Goal: Task Accomplishment & Management: Manage account settings

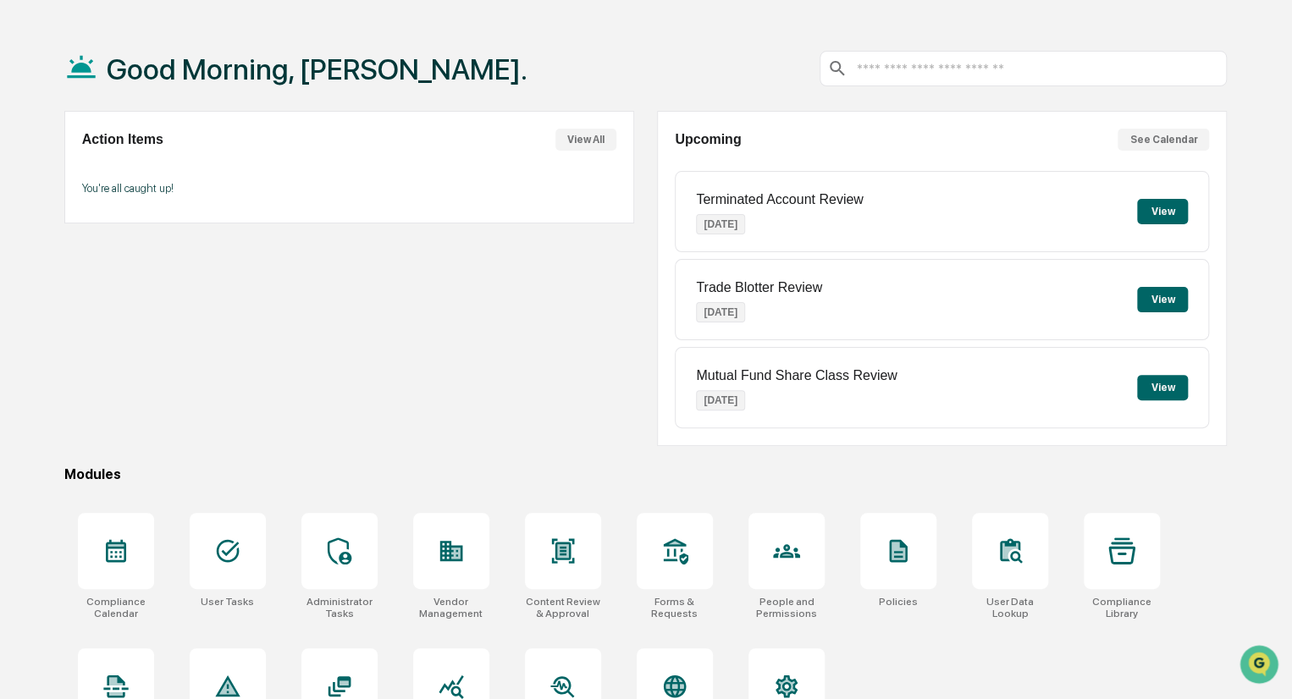
scroll to position [119, 0]
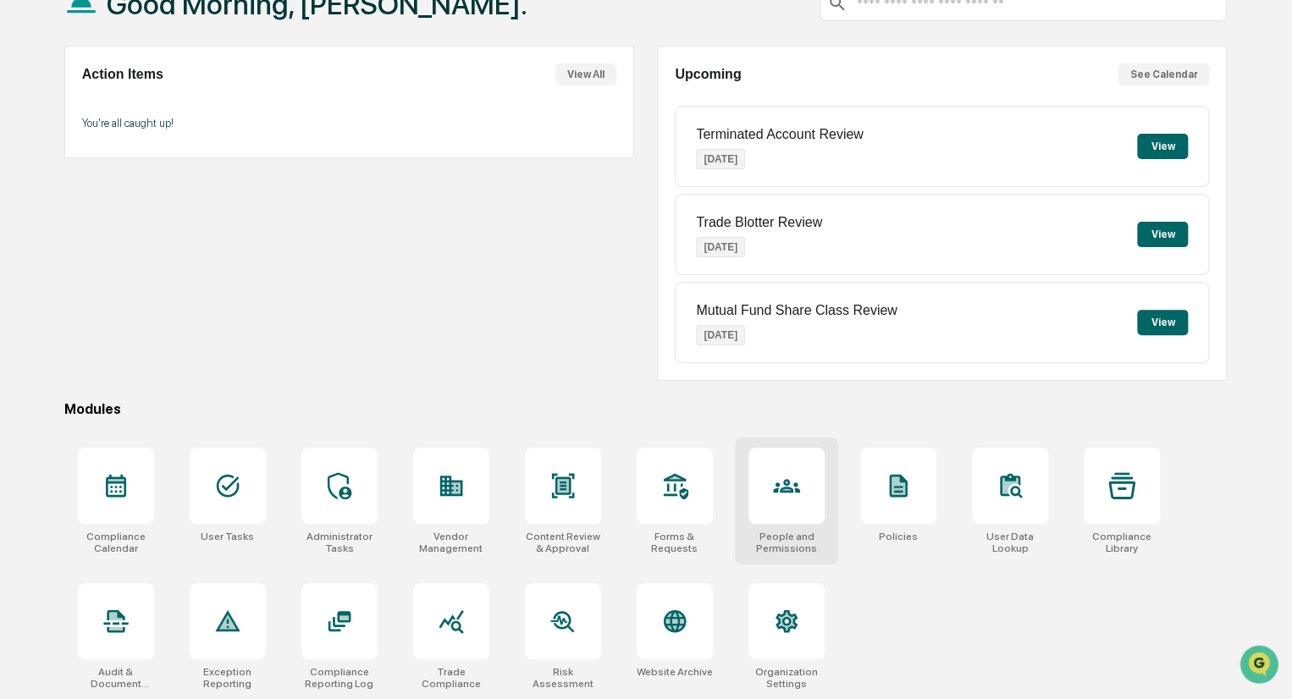
click at [787, 499] on div at bounding box center [786, 486] width 76 height 76
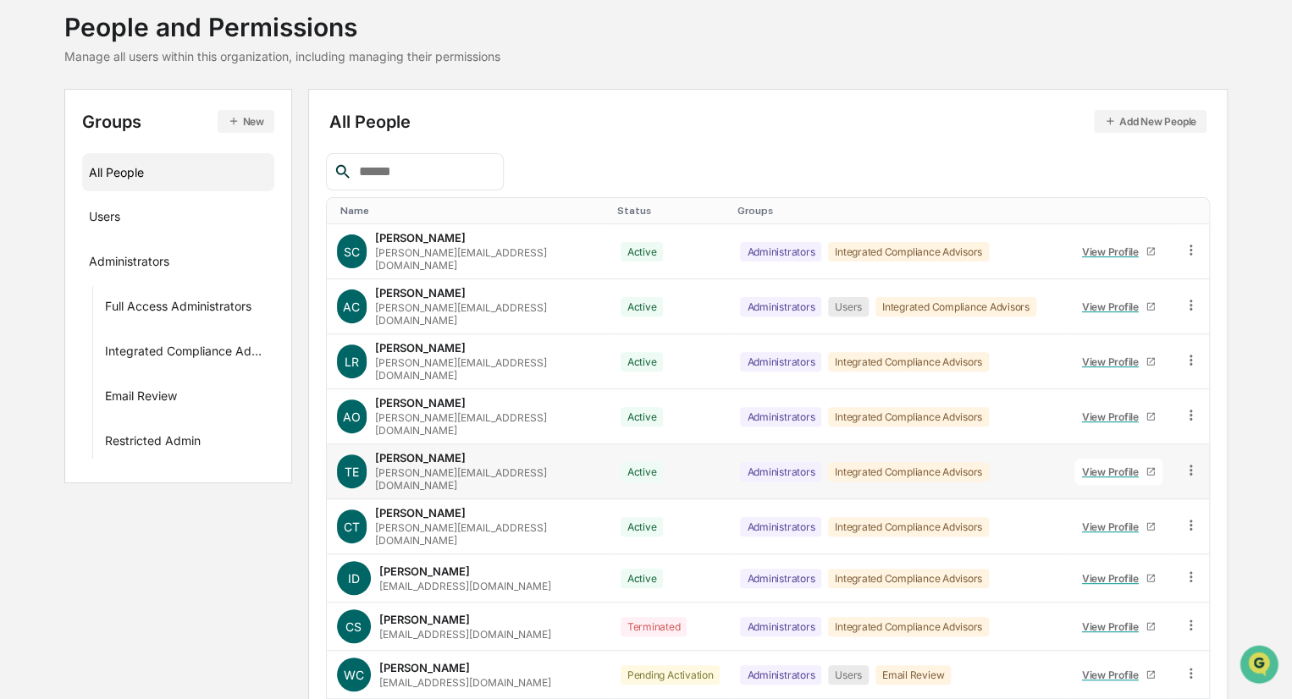
scroll to position [201, 0]
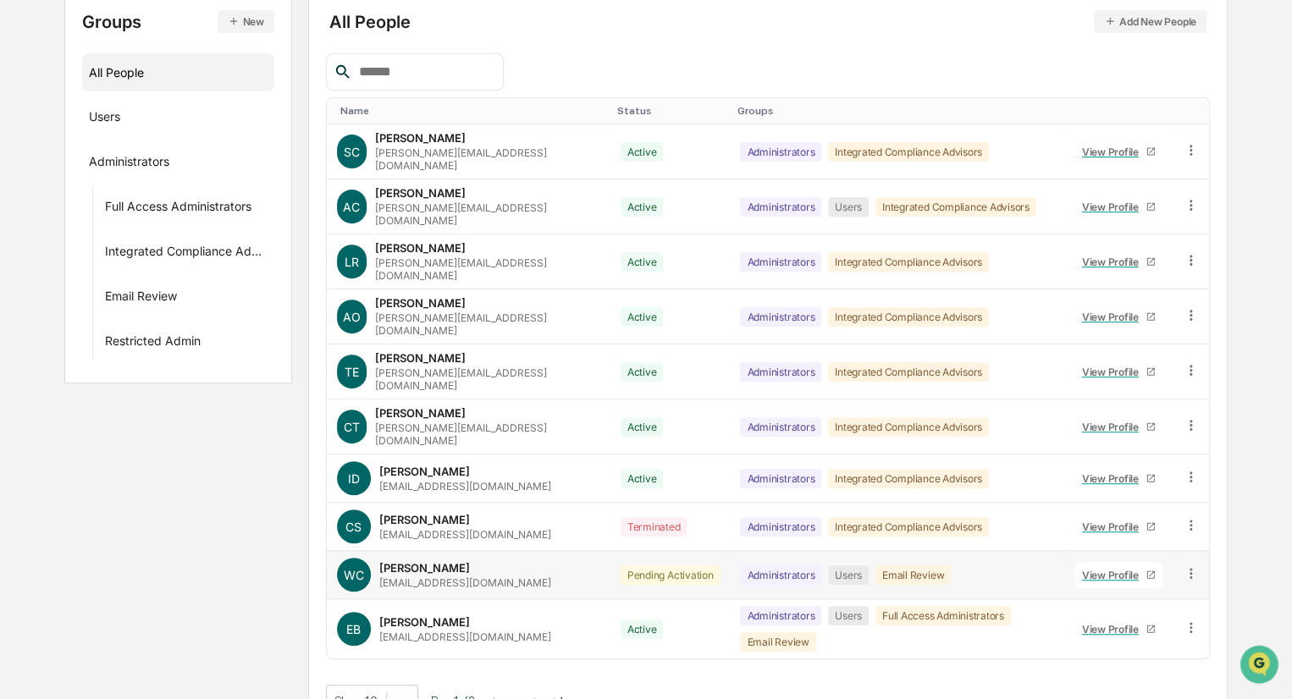
click at [1190, 566] on icon at bounding box center [1191, 574] width 16 height 16
click at [1111, 569] on div "View Profile" at bounding box center [1113, 575] width 63 height 13
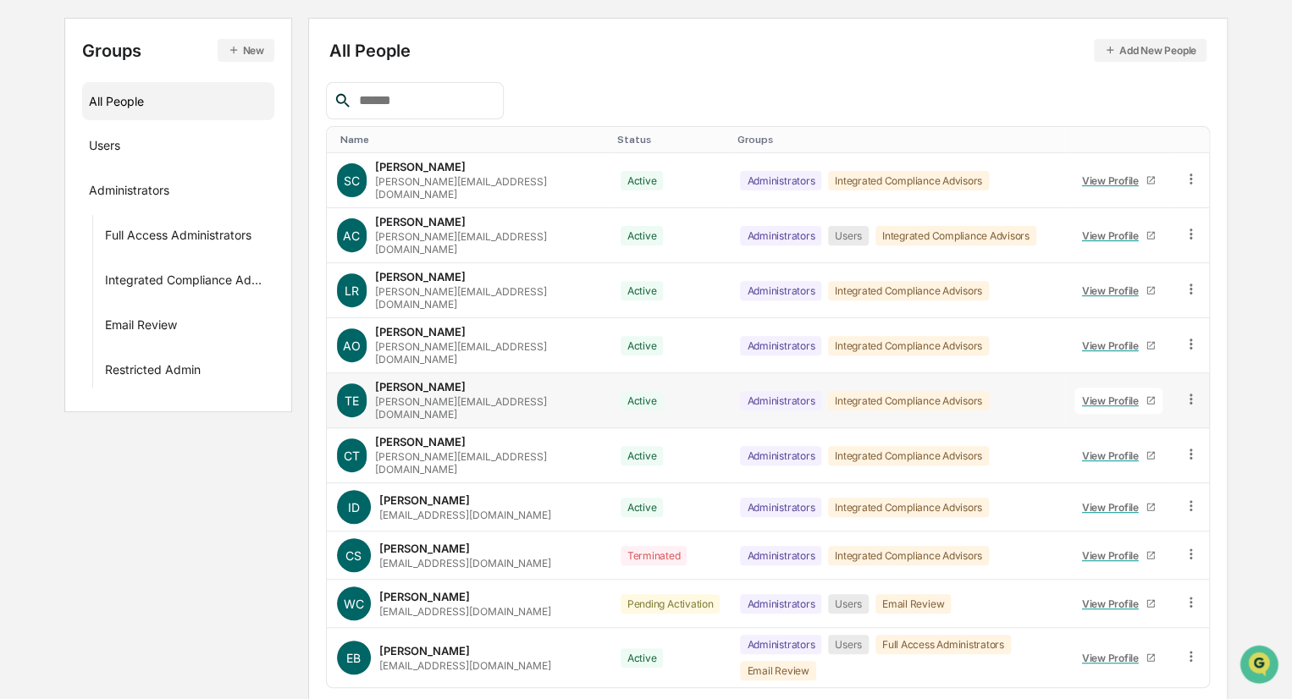
scroll to position [201, 0]
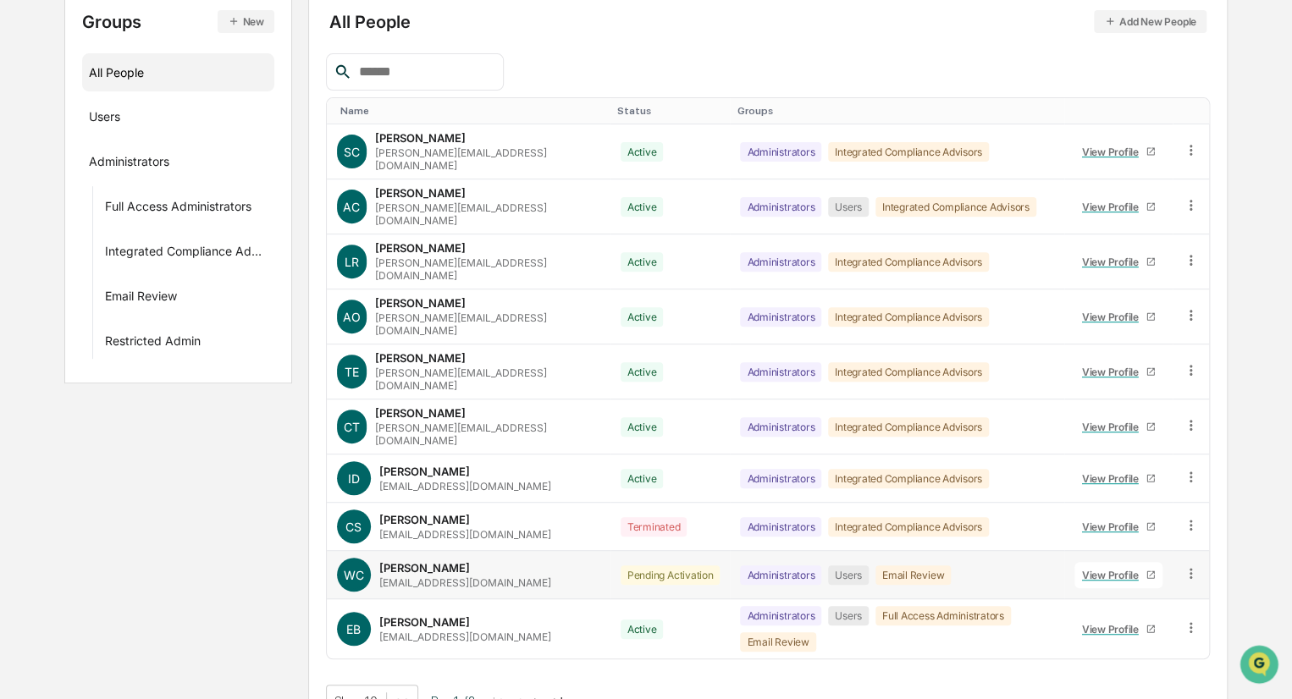
click at [625, 566] on div "Pending Activation" at bounding box center [671, 575] width 100 height 19
click at [1185, 620] on icon at bounding box center [1191, 628] width 16 height 16
click at [1194, 566] on icon at bounding box center [1191, 574] width 16 height 16
click at [1138, 625] on div "Change Status" at bounding box center [1115, 635] width 141 height 20
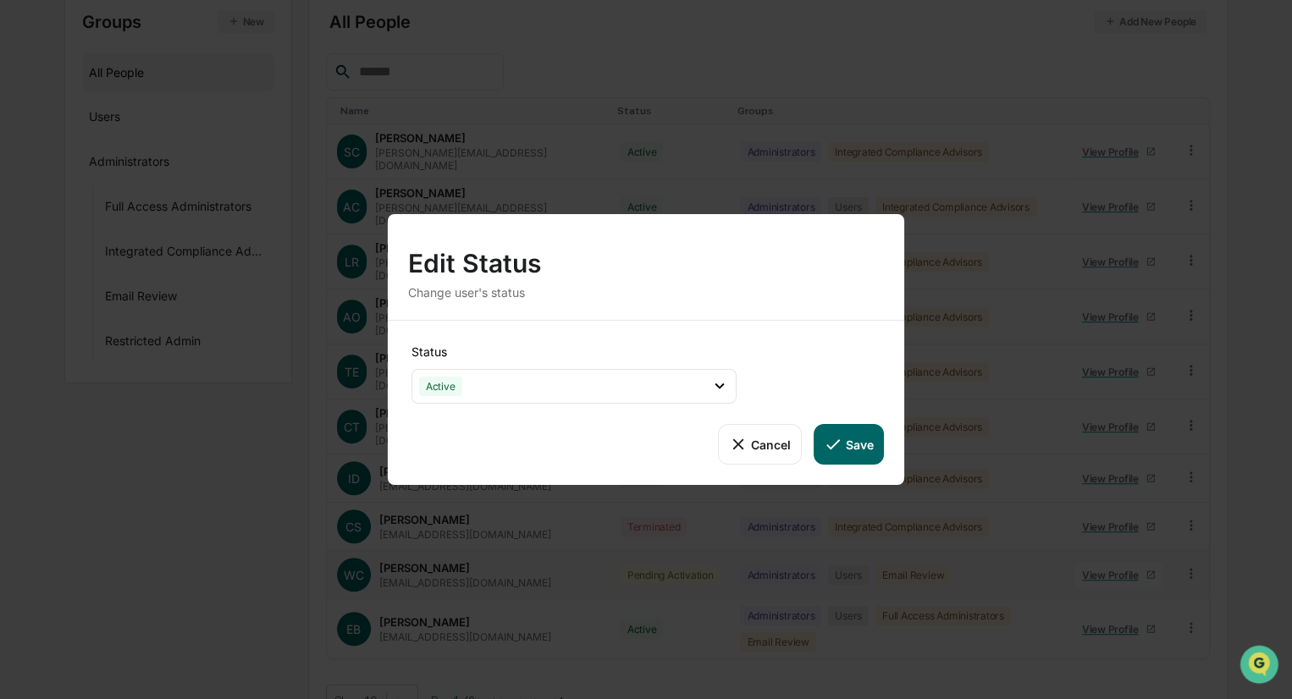
click at [855, 446] on button "Save" at bounding box center [849, 444] width 70 height 41
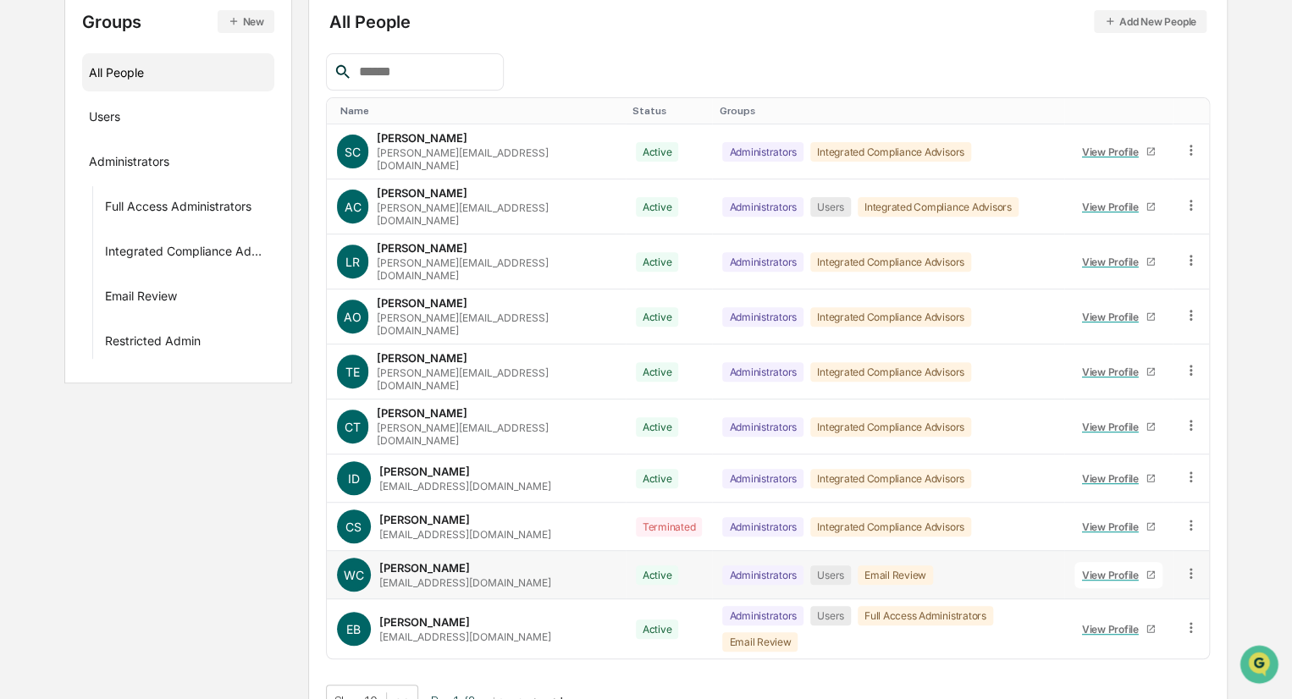
scroll to position [183, 0]
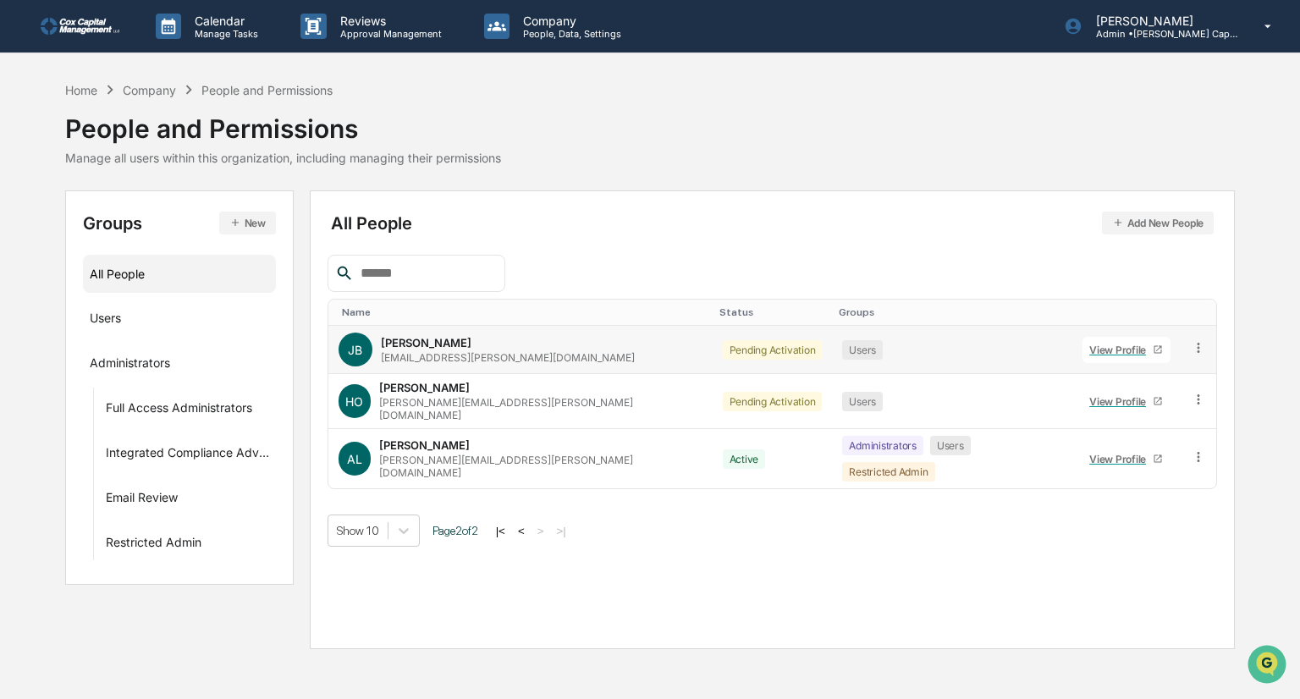
click at [1191, 350] on icon at bounding box center [1199, 348] width 16 height 16
click at [1104, 403] on div "Change Status" at bounding box center [1122, 410] width 141 height 20
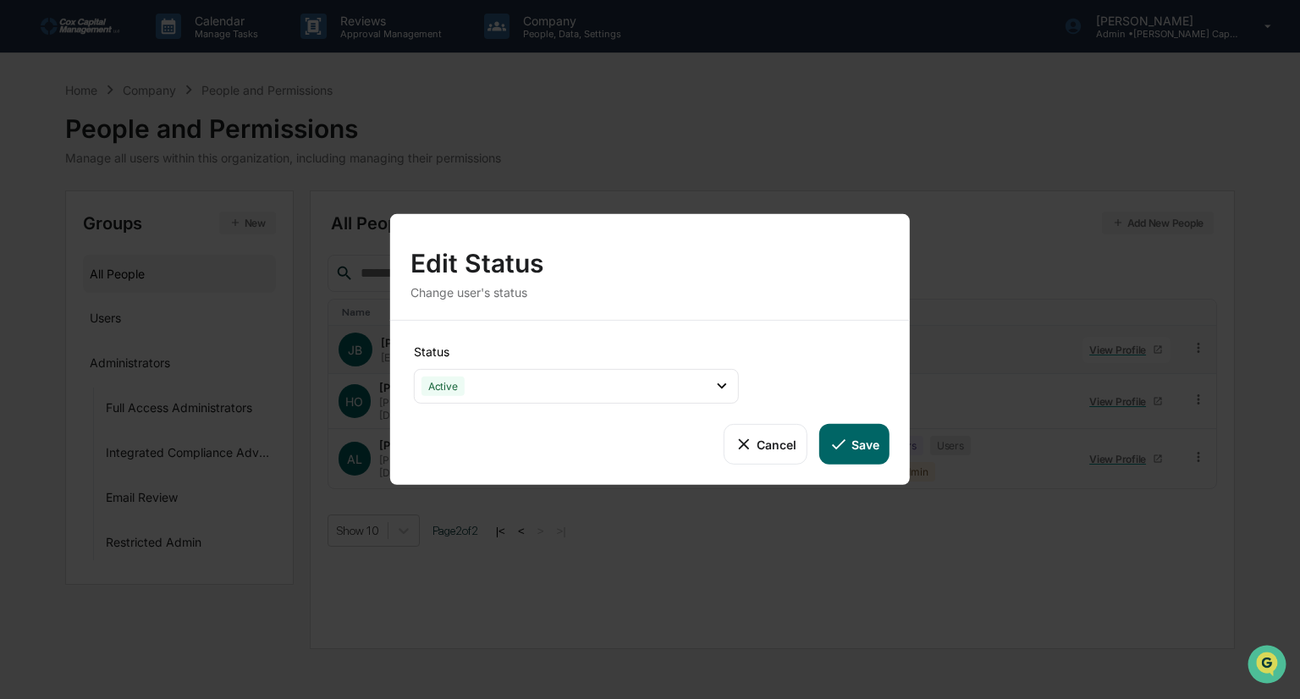
click at [860, 448] on button "Save" at bounding box center [855, 444] width 70 height 41
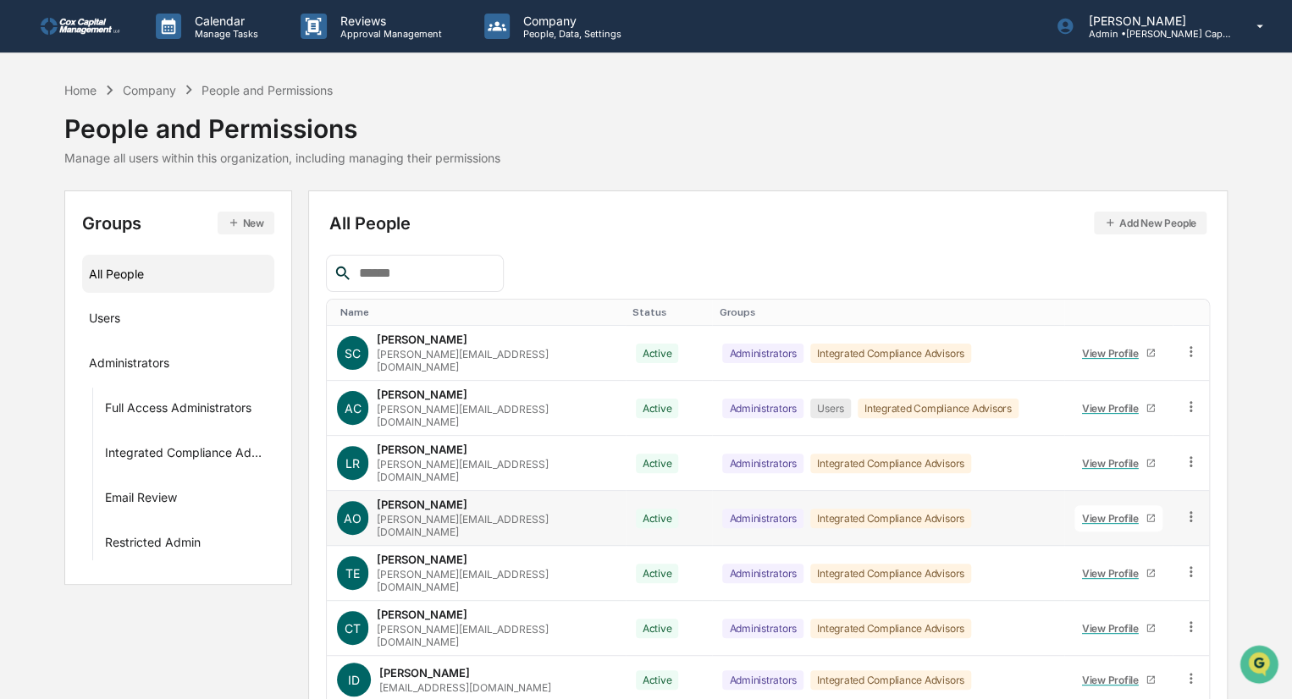
scroll to position [183, 0]
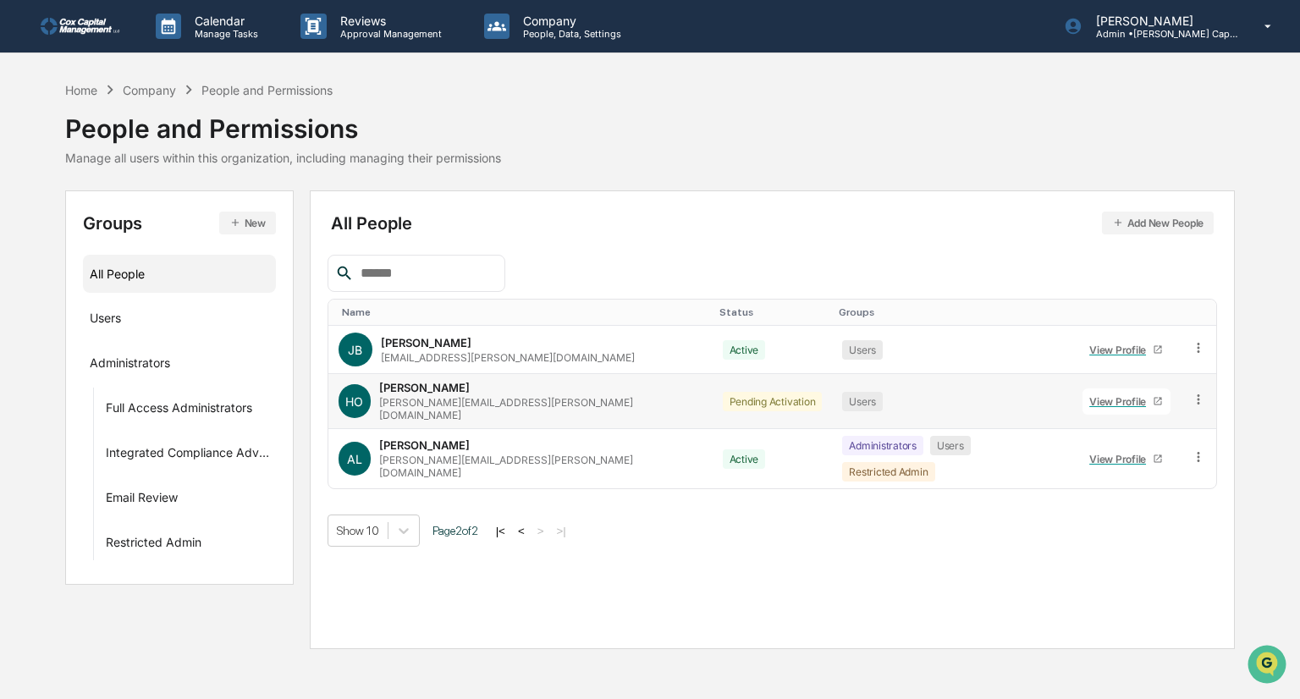
click at [1191, 392] on icon at bounding box center [1199, 400] width 16 height 16
click at [1085, 457] on div "Change Status" at bounding box center [1122, 461] width 141 height 20
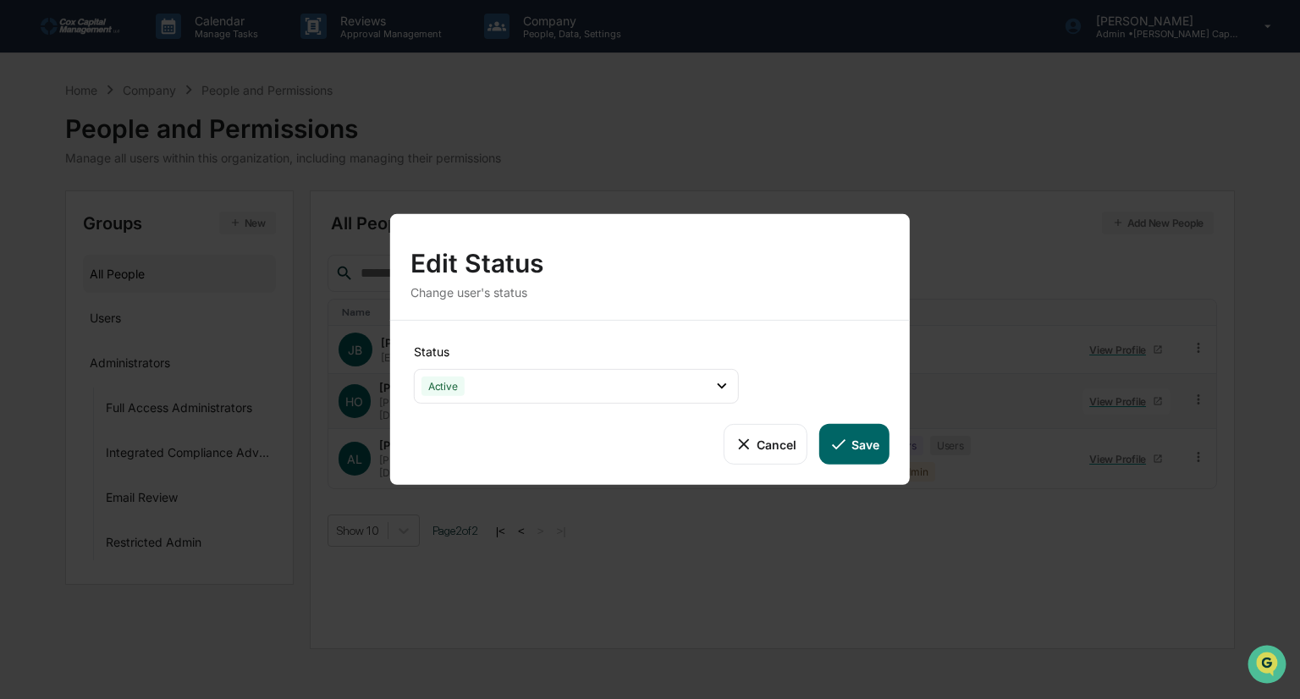
click at [836, 444] on icon at bounding box center [839, 444] width 19 height 19
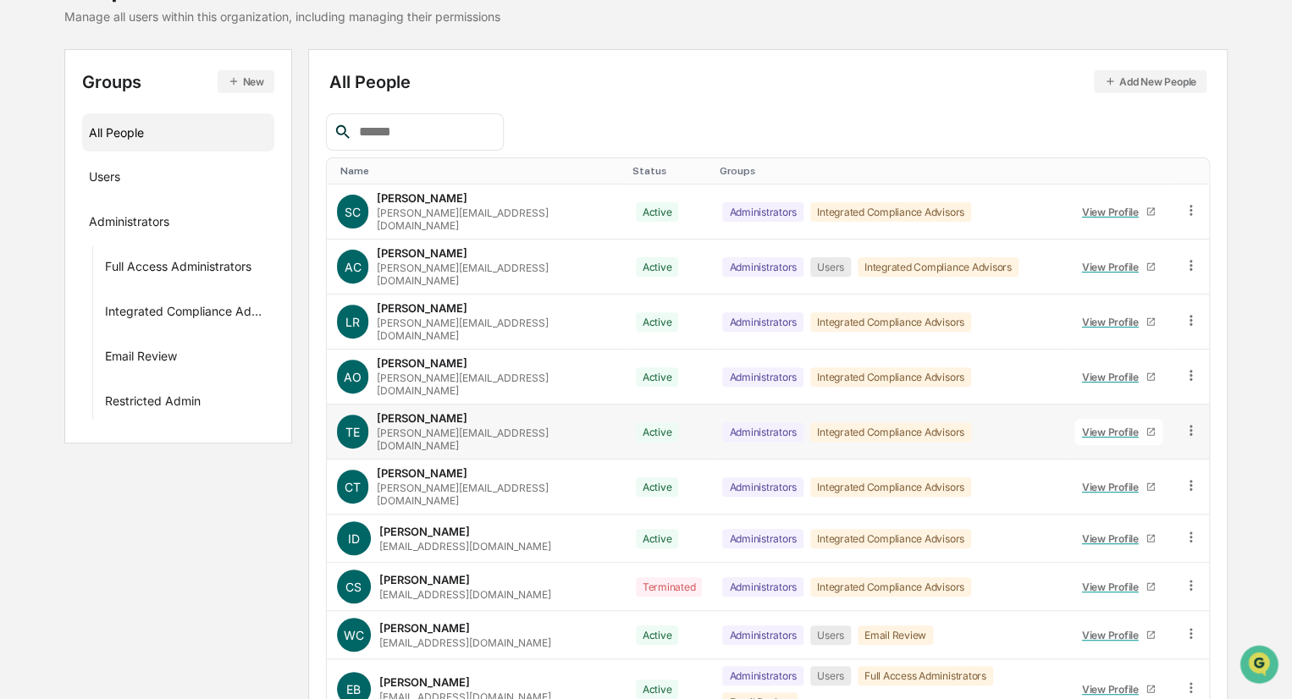
scroll to position [183, 0]
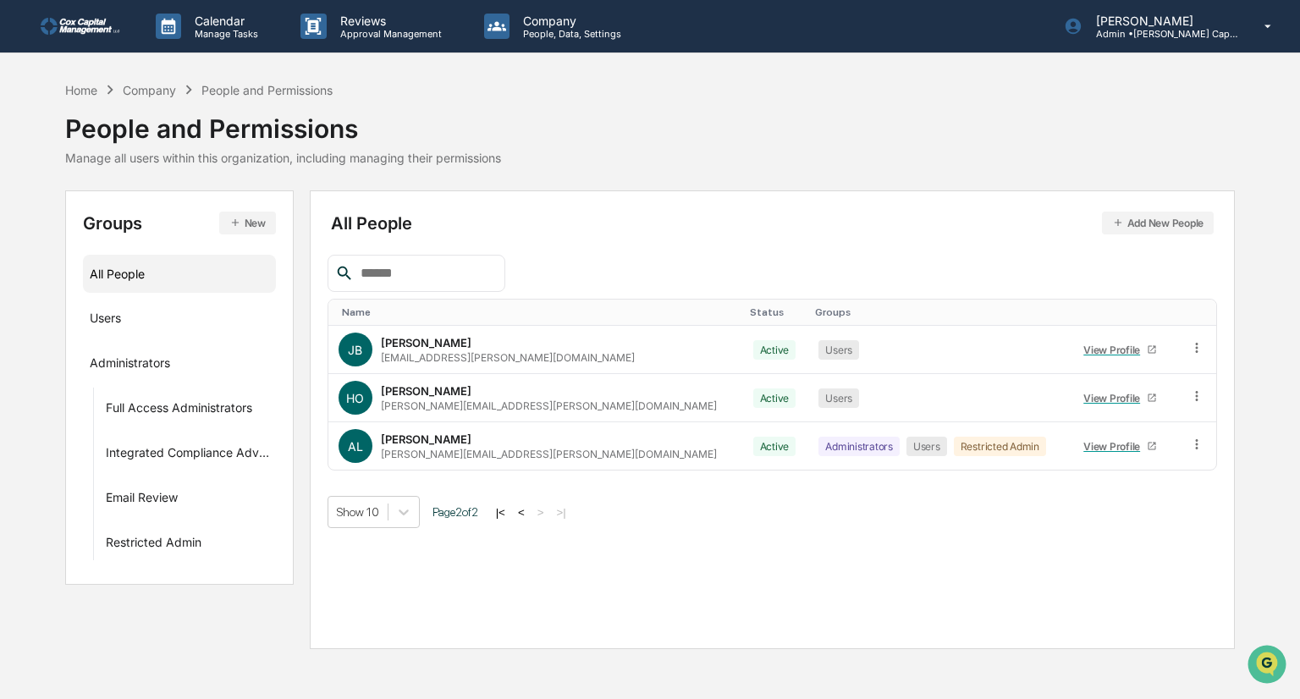
click at [523, 512] on button "<" at bounding box center [521, 512] width 17 height 14
